Goal: Use online tool/utility: Utilize a website feature to perform a specific function

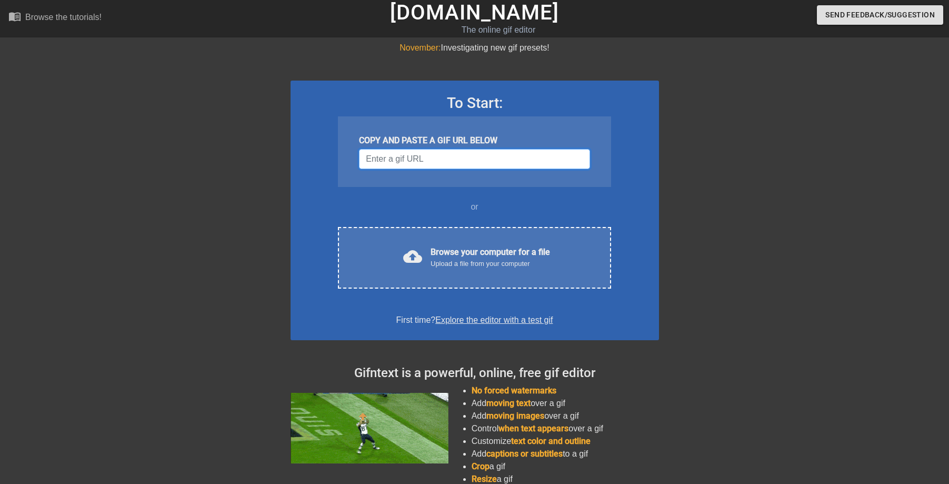
click at [481, 162] on input "Username" at bounding box center [474, 159] width 231 height 20
paste input "[URL][DOMAIN_NAME]"
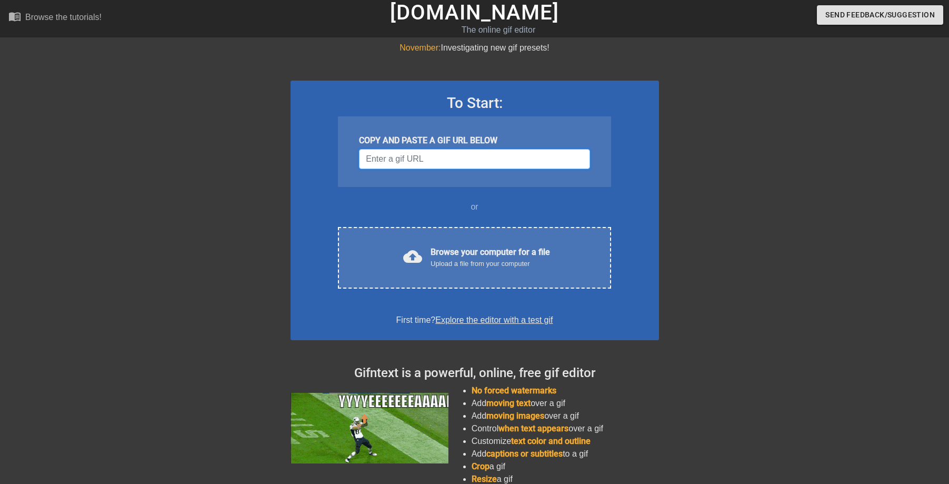
type input "[URL][DOMAIN_NAME]"
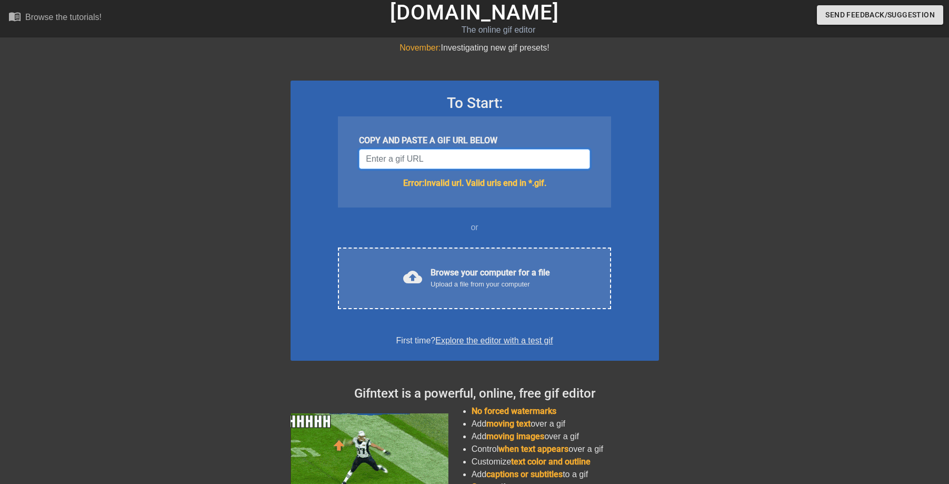
type input "\"
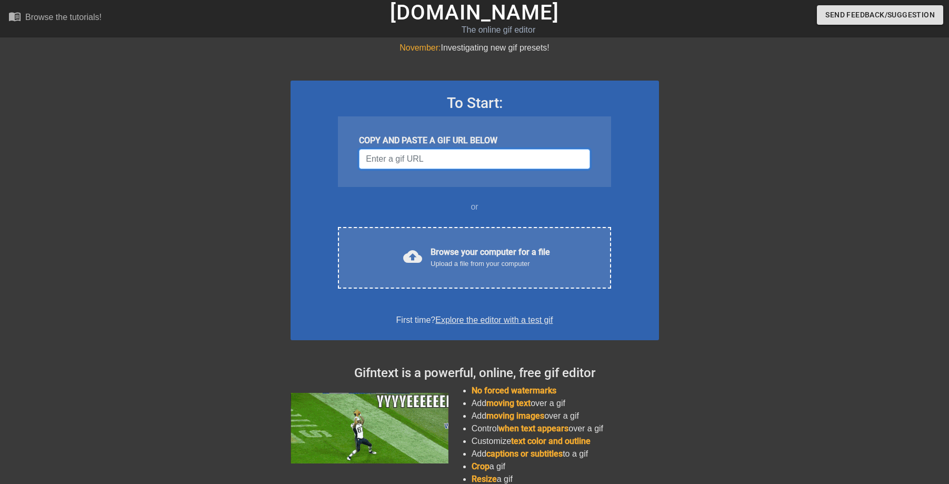
click at [495, 161] on input "Username" at bounding box center [474, 159] width 231 height 20
paste input "[URL][DOMAIN_NAME]"
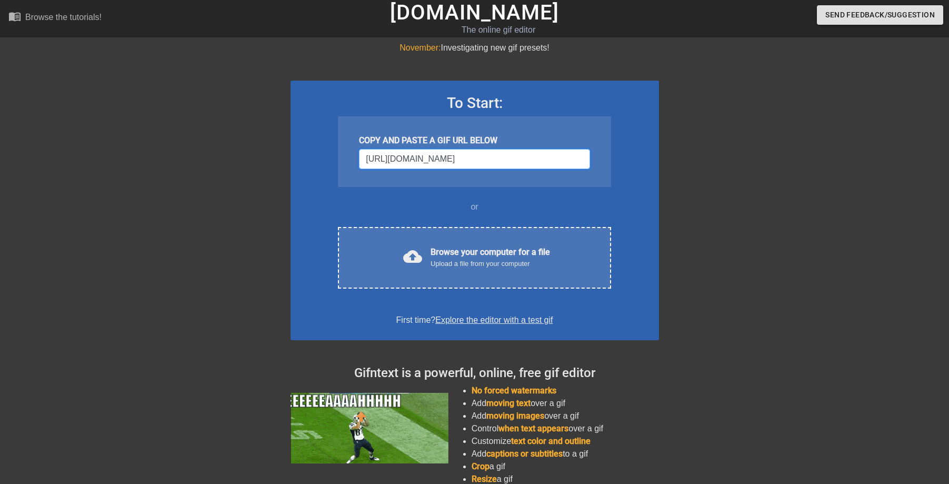
scroll to position [0, 52]
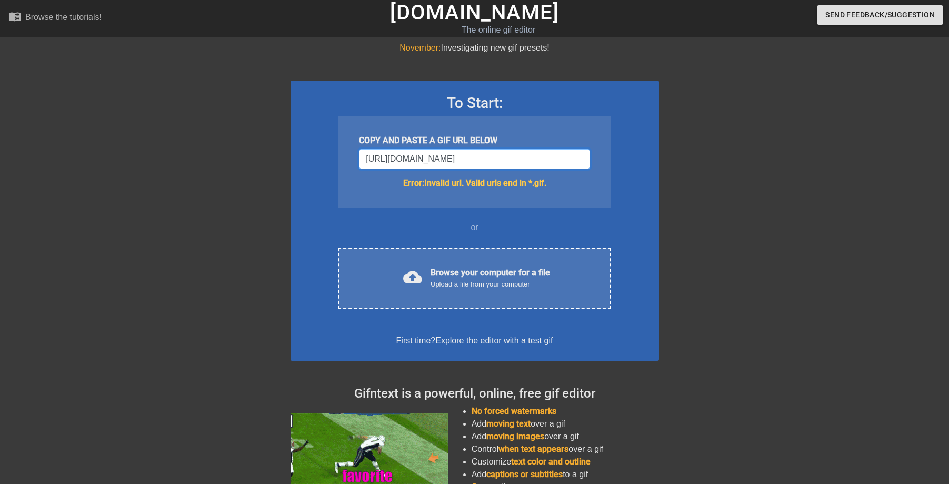
type input "[URL][DOMAIN_NAME]"
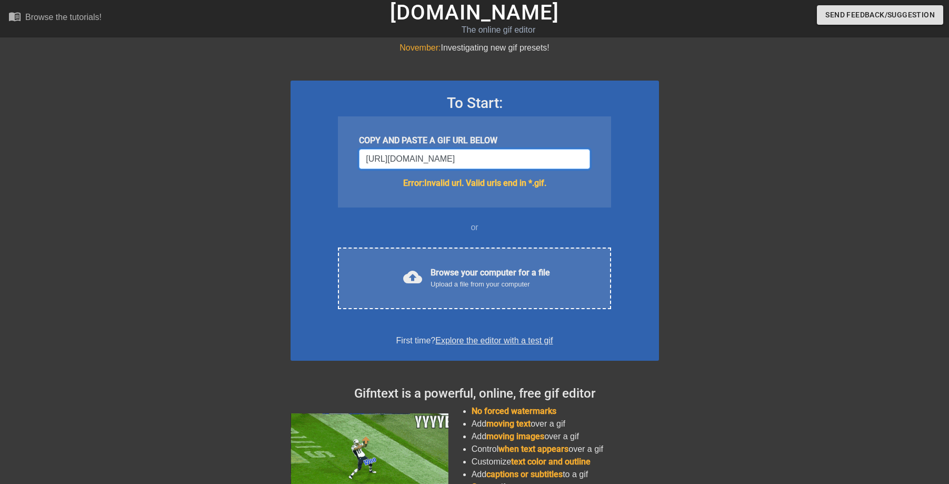
scroll to position [0, 0]
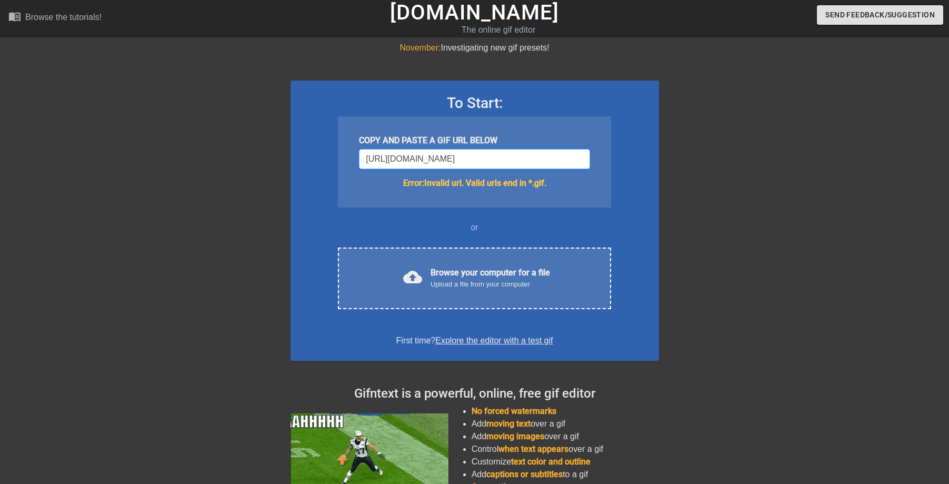
click at [481, 159] on input "[URL][DOMAIN_NAME]" at bounding box center [474, 159] width 231 height 20
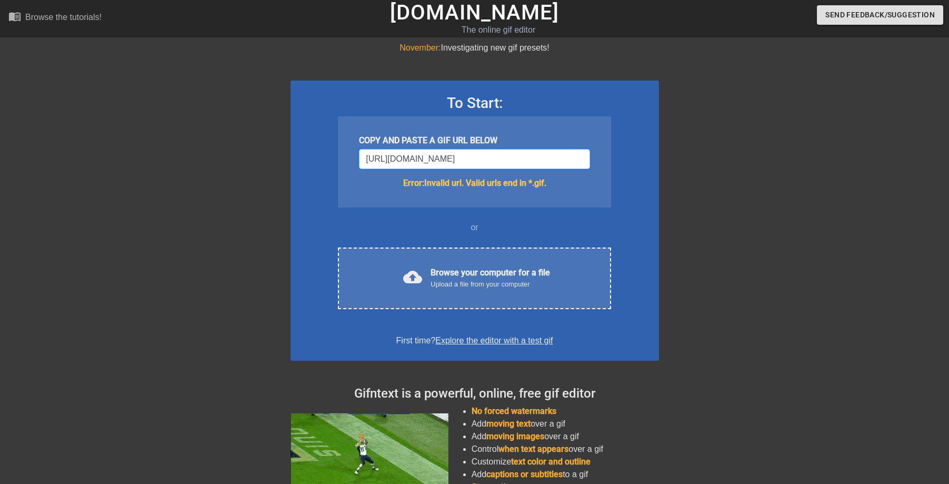
click at [481, 159] on input "[URL][DOMAIN_NAME]" at bounding box center [474, 159] width 231 height 20
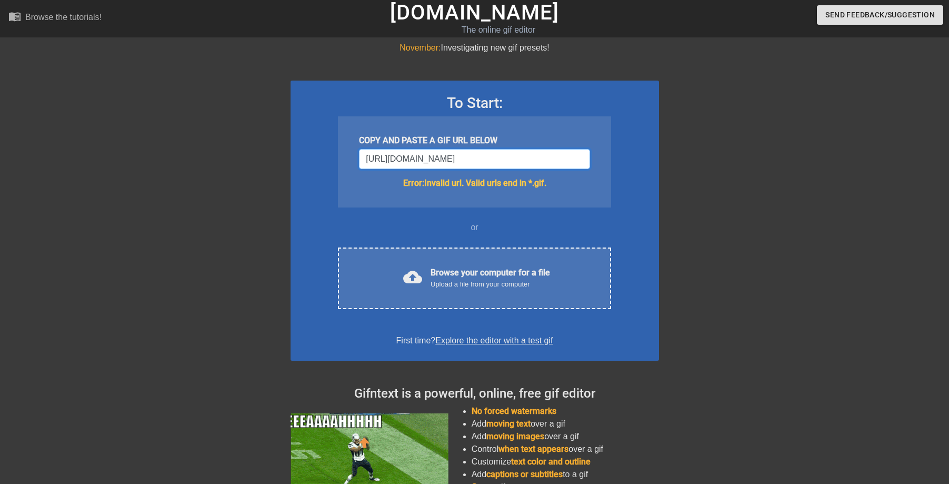
click at [481, 159] on input "[URL][DOMAIN_NAME]" at bounding box center [474, 159] width 231 height 20
click at [494, 161] on input "[URL][DOMAIN_NAME]" at bounding box center [474, 159] width 231 height 20
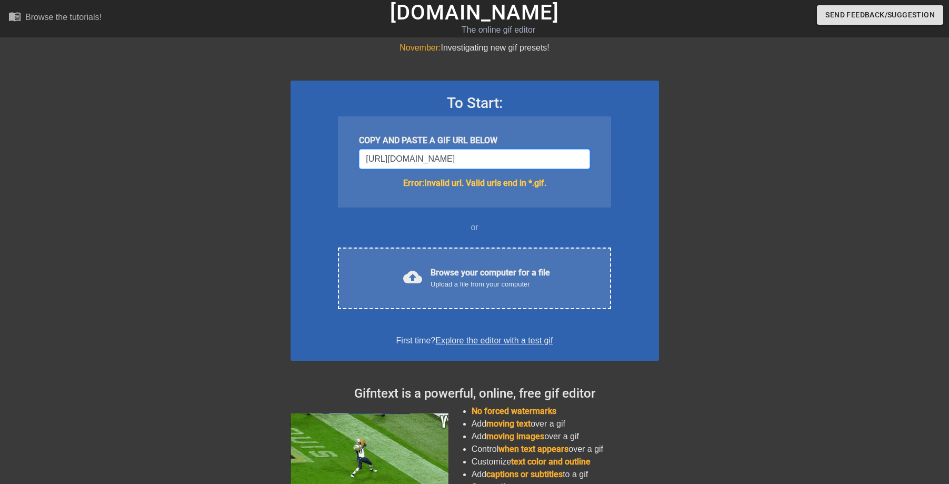
click at [494, 161] on input "[URL][DOMAIN_NAME]" at bounding box center [474, 159] width 231 height 20
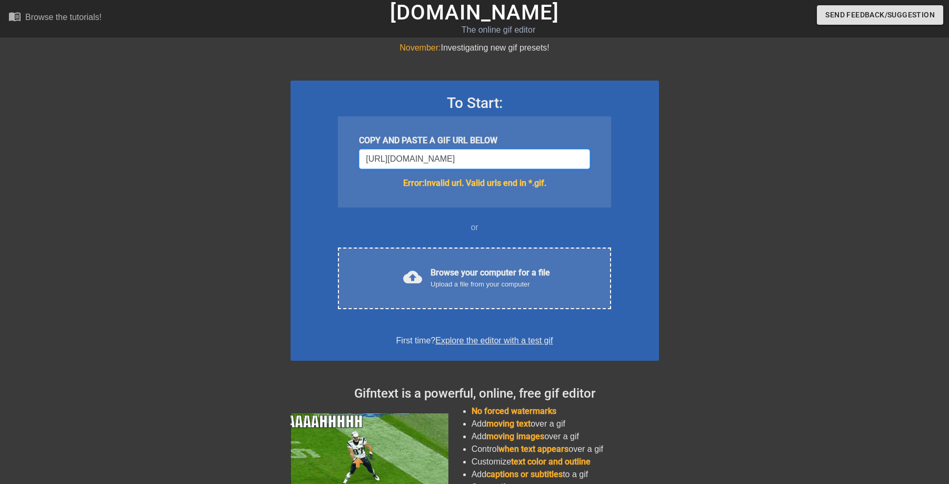
click at [494, 161] on input "[URL][DOMAIN_NAME]" at bounding box center [474, 159] width 231 height 20
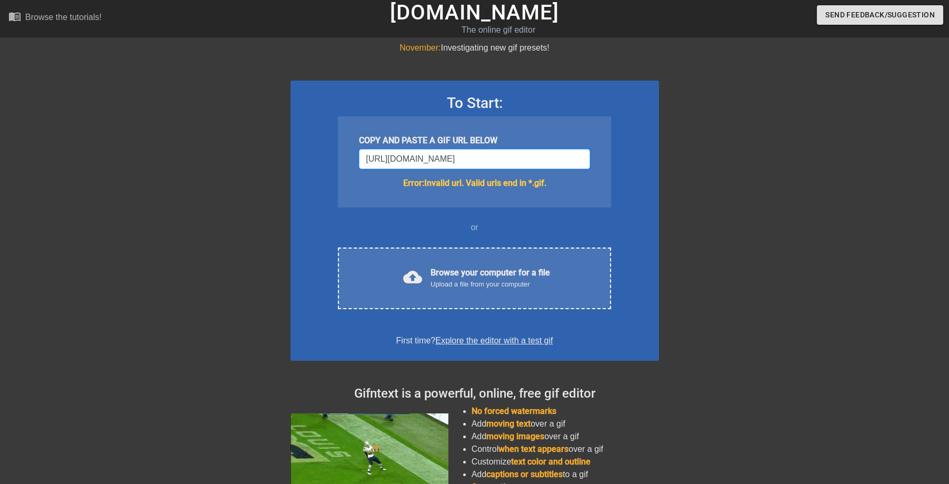
click at [494, 161] on input "[URL][DOMAIN_NAME]" at bounding box center [474, 159] width 231 height 20
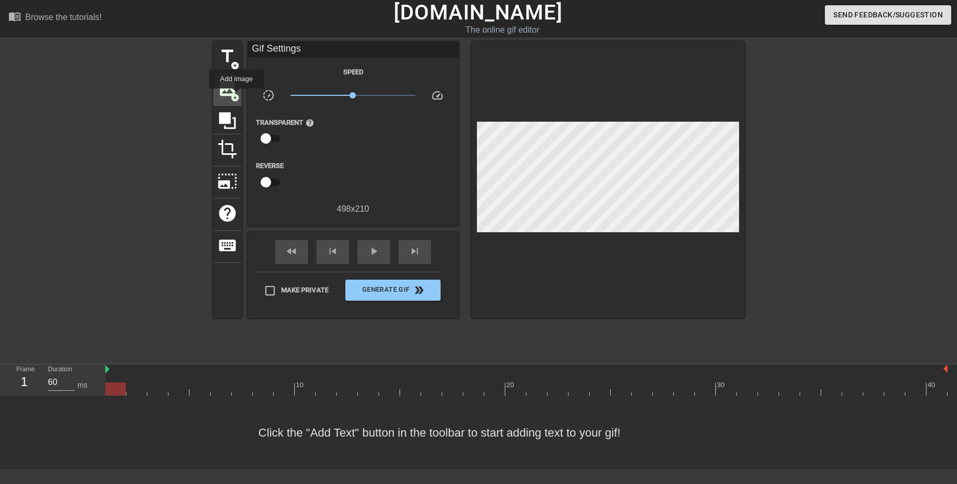
click at [237, 96] on span "add_circle" at bounding box center [235, 97] width 9 height 9
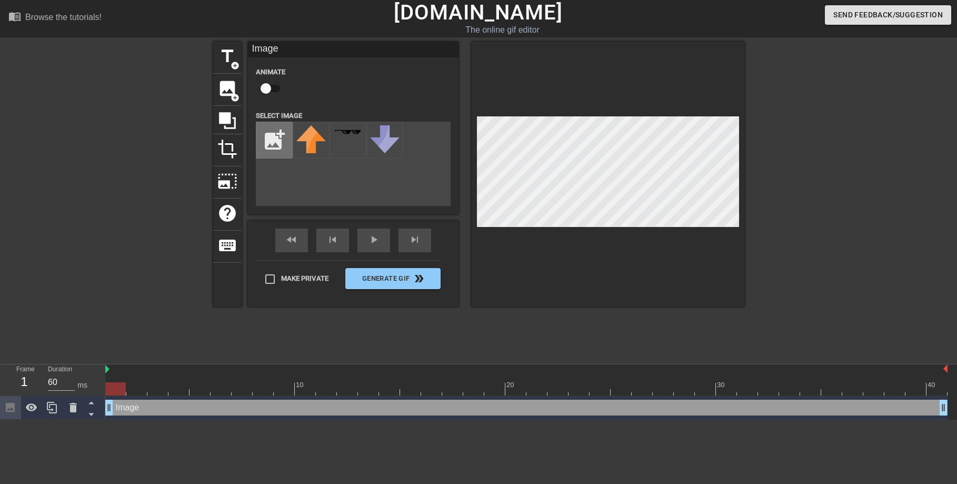
click at [281, 145] on input "file" at bounding box center [274, 140] width 36 height 36
type input "C:\fakepath\IMG_0905.jpeg"
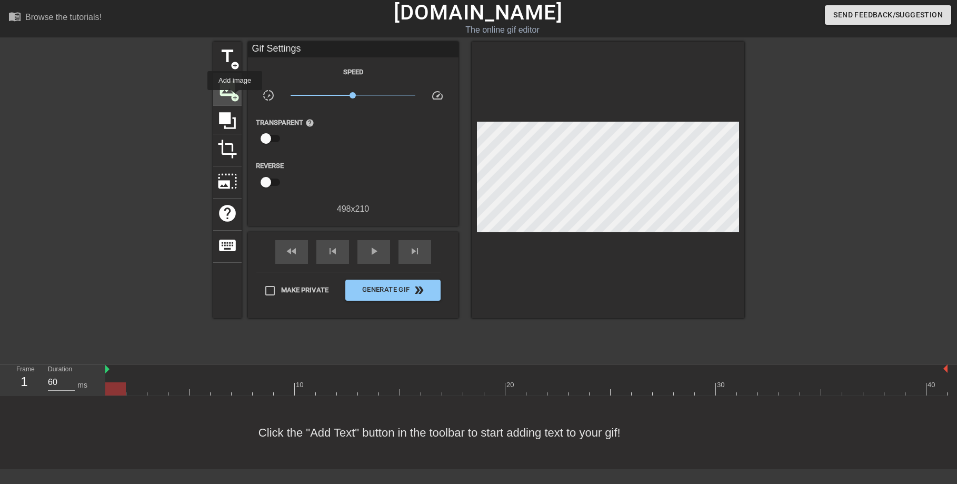
click at [235, 97] on span "add_circle" at bounding box center [235, 97] width 9 height 9
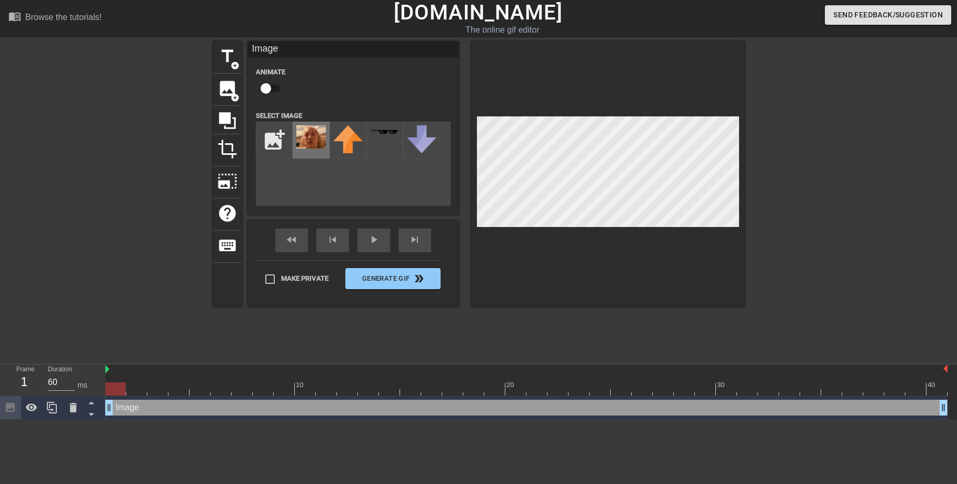
click at [307, 138] on img at bounding box center [310, 136] width 29 height 23
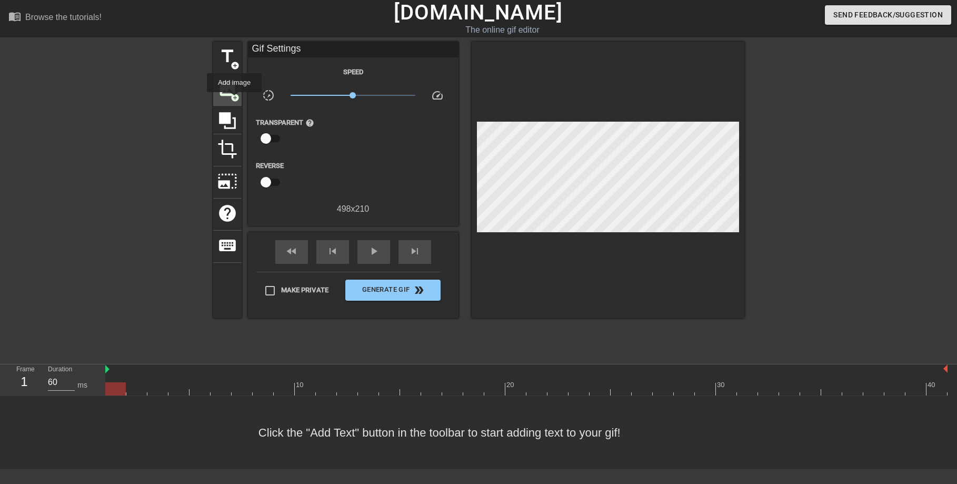
click at [235, 99] on span "add_circle" at bounding box center [235, 97] width 9 height 9
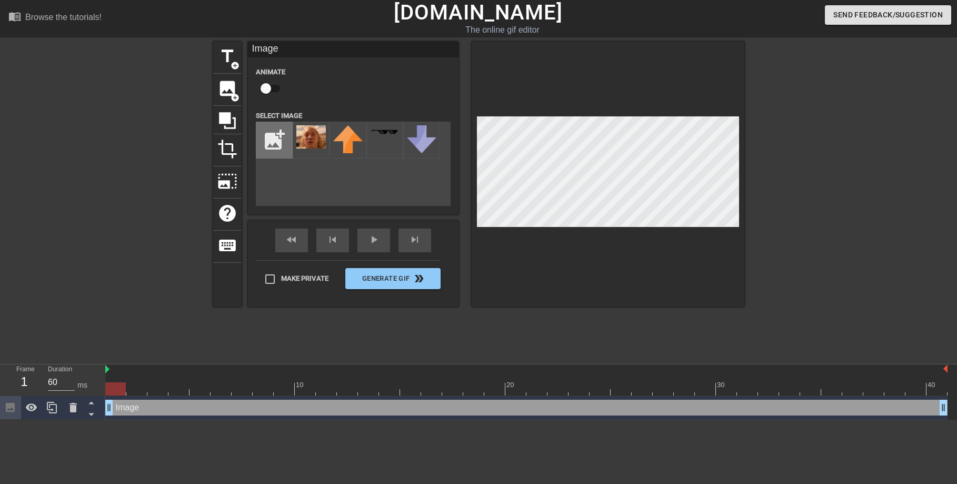
click at [280, 142] on input "file" at bounding box center [274, 140] width 36 height 36
type input "C:\fakepath\D12CB309-D474-4D38-B4E8-5833837AB851.png"
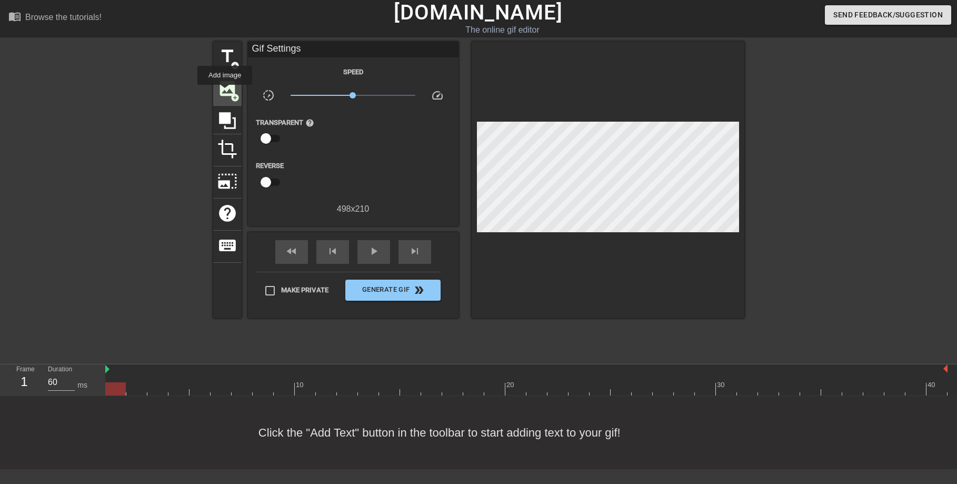
click at [225, 92] on span "image" at bounding box center [227, 88] width 20 height 20
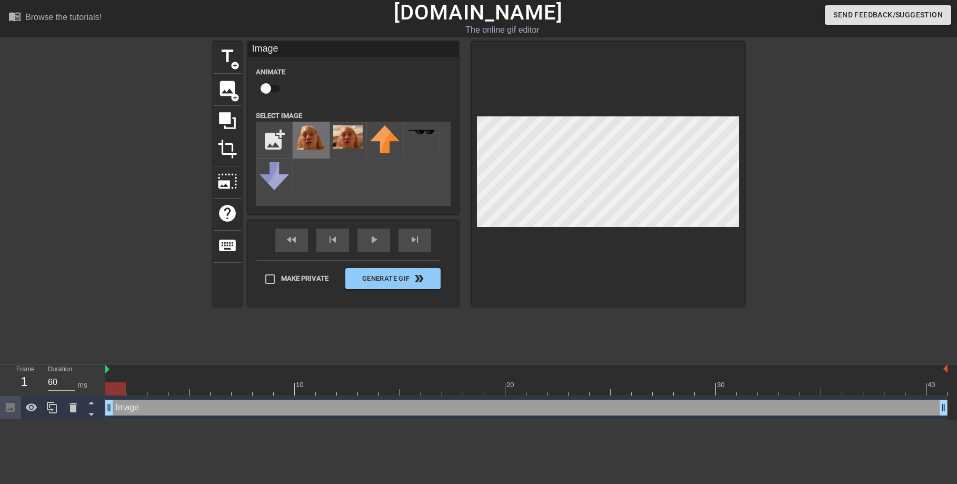
click at [308, 139] on img at bounding box center [310, 137] width 29 height 24
click at [812, 162] on div at bounding box center [836, 200] width 158 height 316
click at [825, 142] on div at bounding box center [836, 200] width 158 height 316
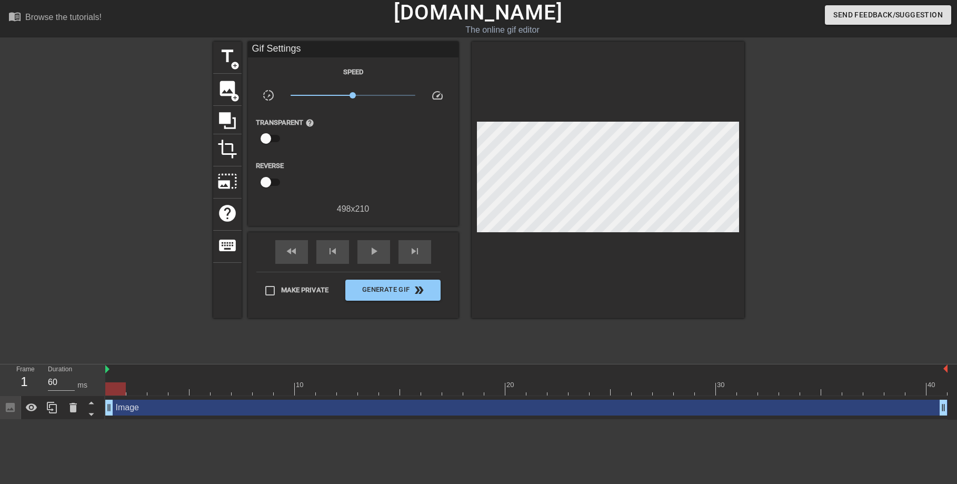
click at [878, 148] on div at bounding box center [836, 200] width 158 height 316
click at [391, 292] on span "Generate Gif double_arrow" at bounding box center [392, 290] width 87 height 13
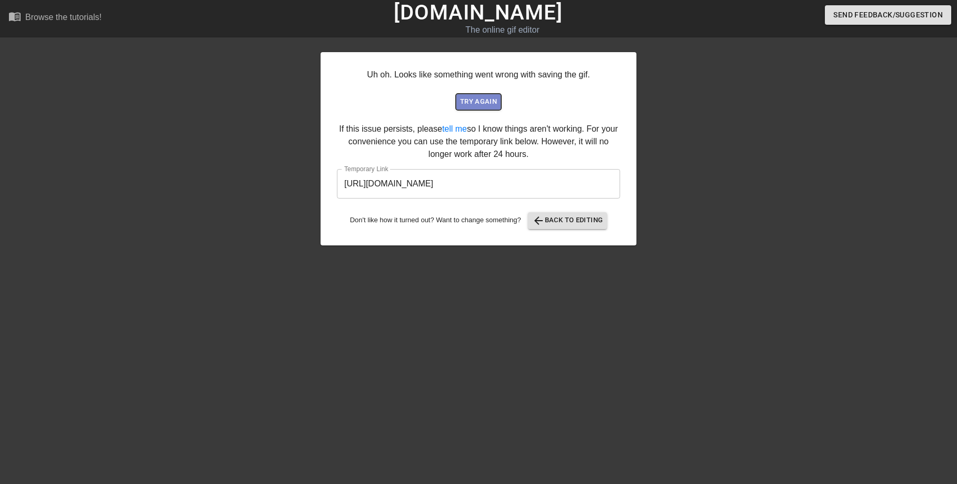
click at [486, 104] on span "try again" at bounding box center [478, 102] width 37 height 12
click at [560, 224] on span "arrow_back Back to Editing" at bounding box center [567, 220] width 71 height 13
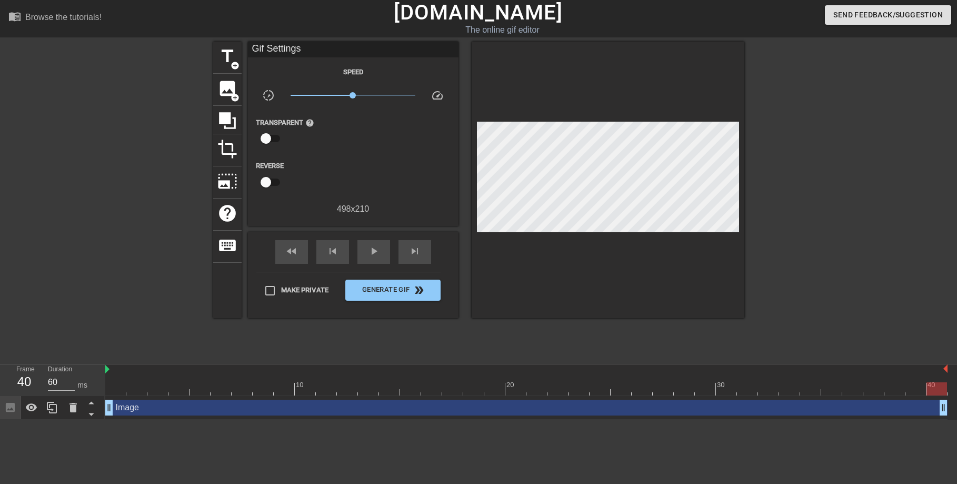
click at [266, 141] on input "checkbox" at bounding box center [266, 138] width 60 height 20
checkbox input "true"
click at [359, 143] on div at bounding box center [353, 138] width 21 height 21
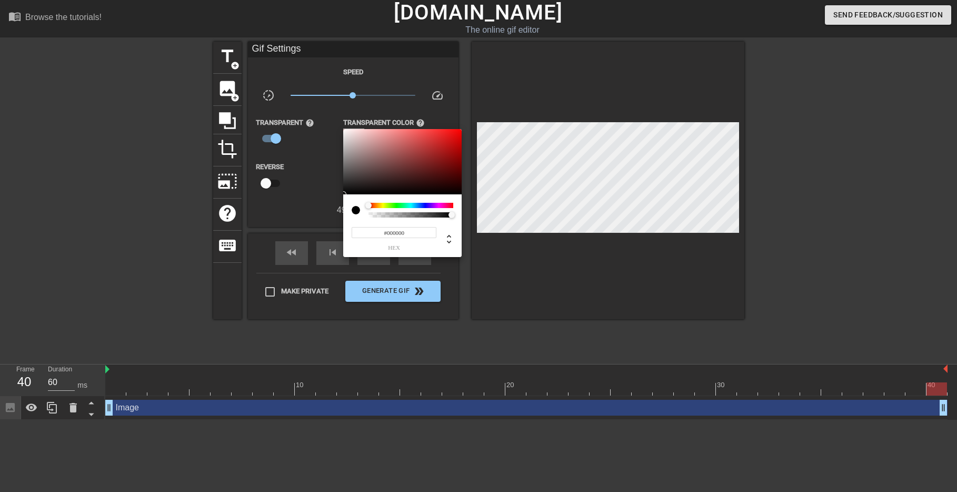
click at [625, 184] on div at bounding box center [478, 246] width 957 height 492
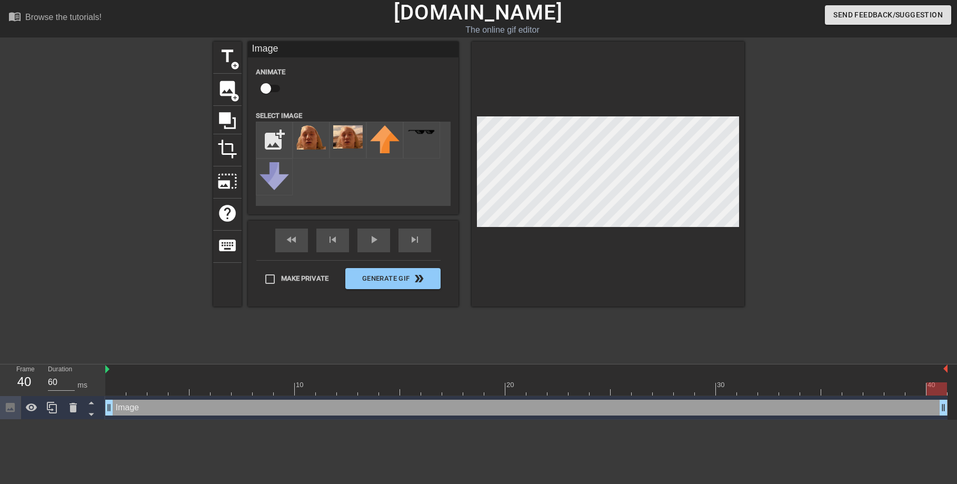
click at [820, 182] on div at bounding box center [836, 200] width 158 height 316
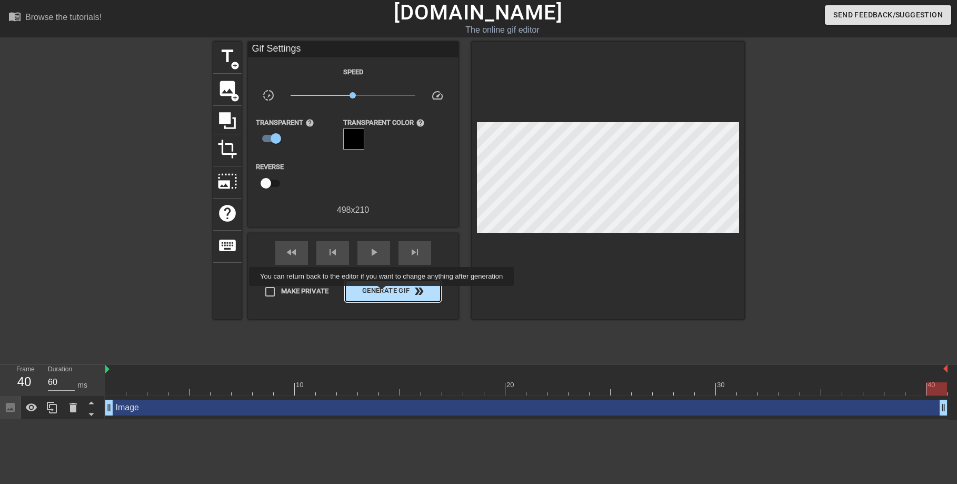
click at [389, 293] on span "Generate Gif double_arrow" at bounding box center [392, 291] width 87 height 13
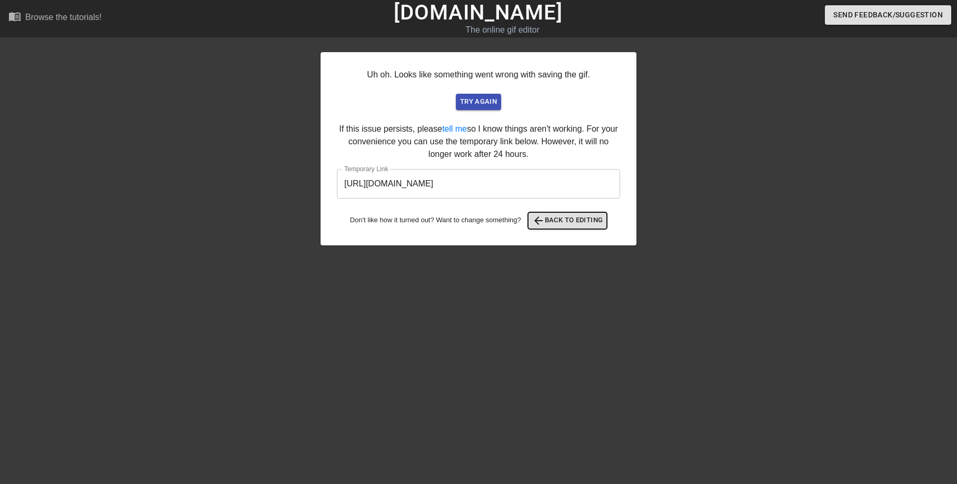
click at [570, 221] on span "arrow_back Back to Editing" at bounding box center [567, 220] width 71 height 13
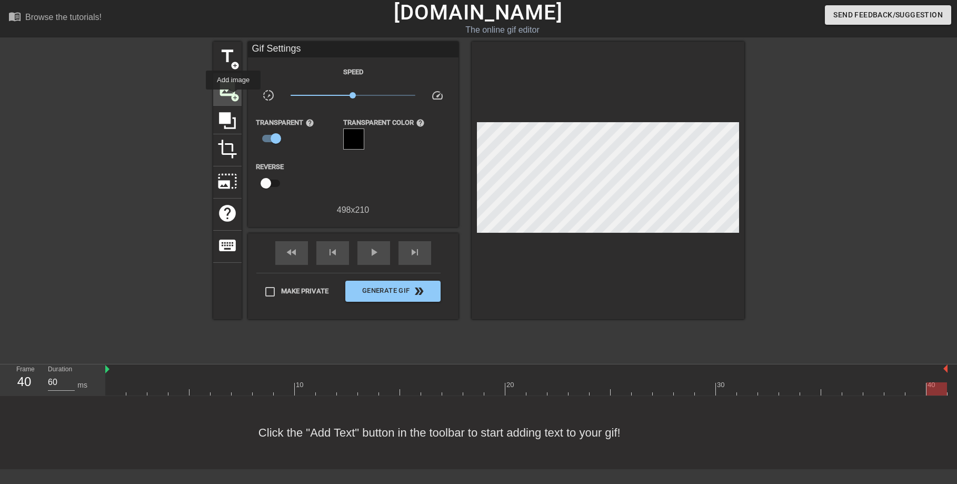
click at [234, 97] on span "add_circle" at bounding box center [235, 97] width 9 height 9
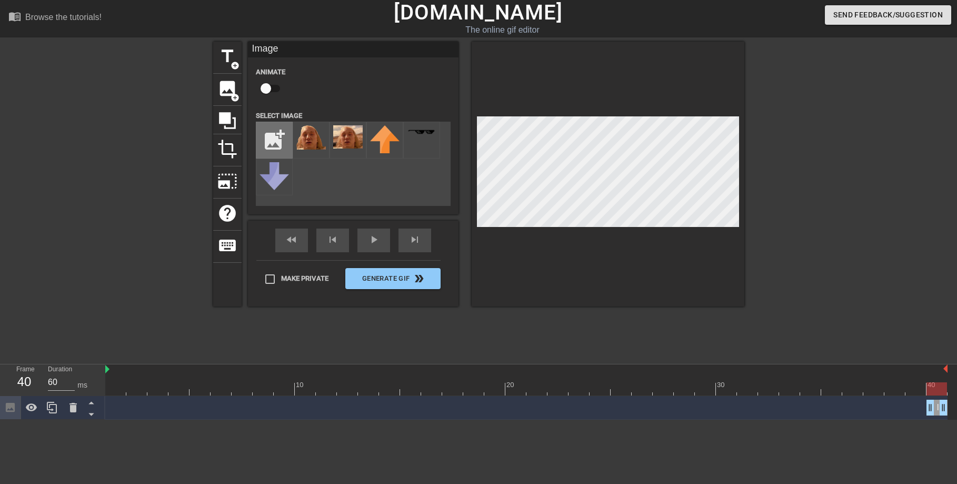
click at [269, 138] on input "file" at bounding box center [274, 140] width 36 height 36
click at [276, 137] on input "file" at bounding box center [274, 140] width 36 height 36
type input "C:\fakepath\D12CB309-D474-4D38-B4E8-5833837AB851.png"
click at [273, 145] on input "file" at bounding box center [274, 140] width 36 height 36
click at [278, 144] on input "file" at bounding box center [274, 140] width 36 height 36
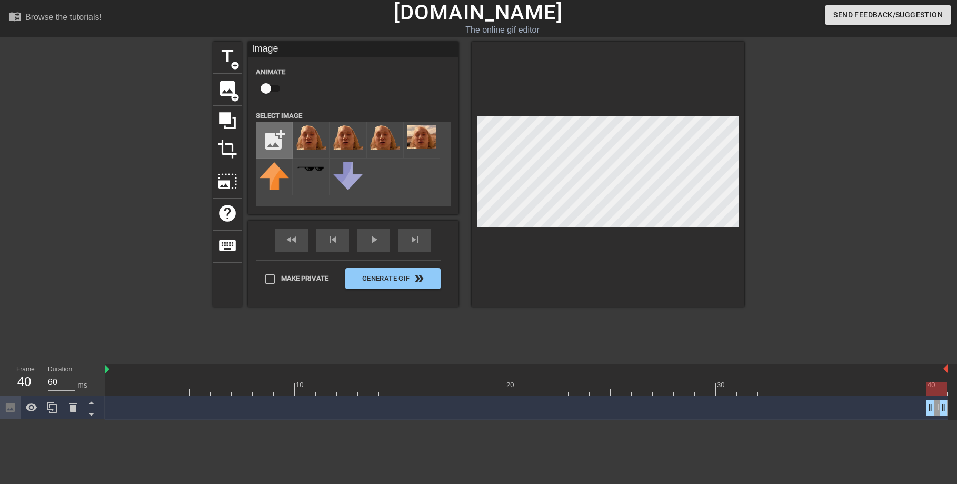
type input "C:\fakepath\download.png"
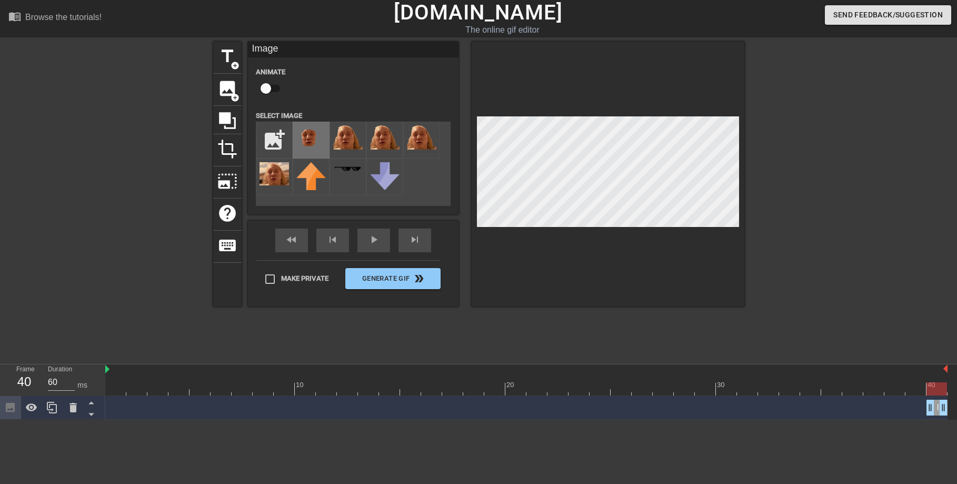
click at [297, 142] on img at bounding box center [310, 137] width 29 height 24
click at [680, 228] on div at bounding box center [608, 174] width 273 height 265
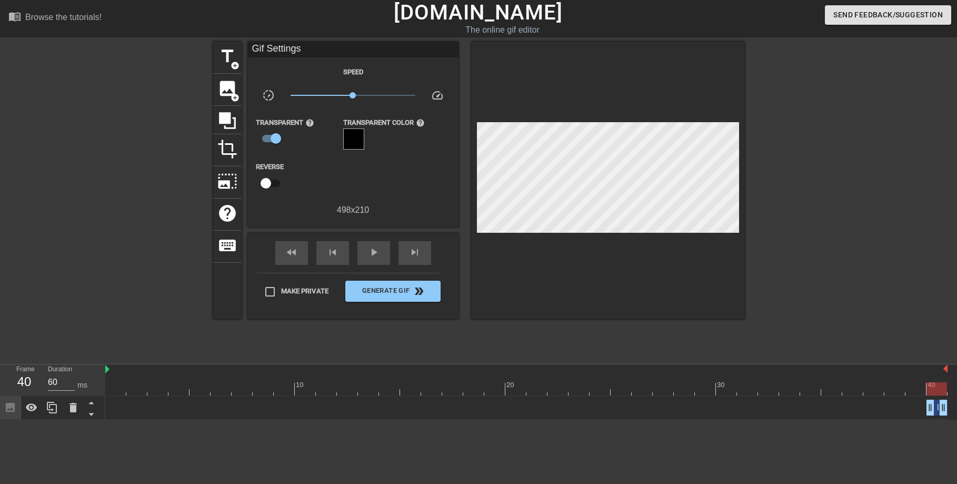
click at [565, 258] on div at bounding box center [608, 180] width 273 height 277
click at [378, 294] on span "Generate Gif double_arrow" at bounding box center [392, 291] width 87 height 13
